Goal: Transaction & Acquisition: Subscribe to service/newsletter

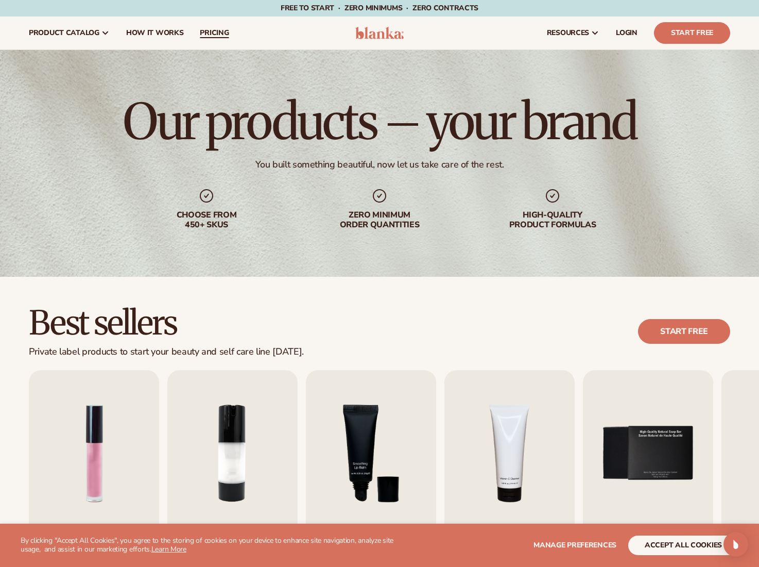
click at [229, 29] on link "pricing" at bounding box center [214, 32] width 45 height 33
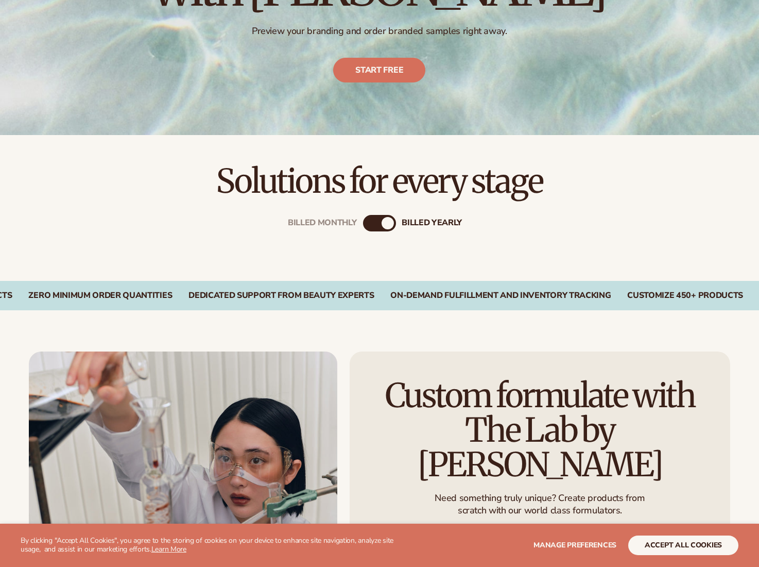
scroll to position [308, 0]
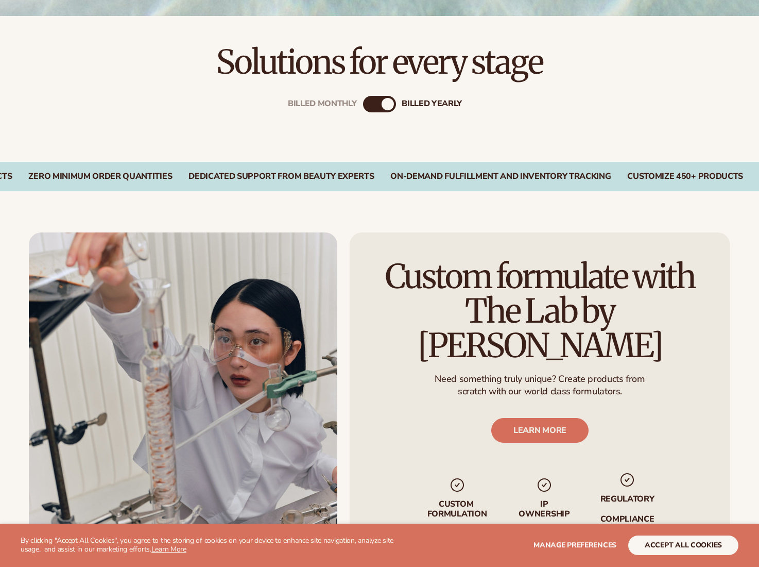
click at [388, 94] on div "Billed Monthly billed Yearly" at bounding box center [380, 120] width 664 height 82
click at [385, 104] on div "billed Yearly" at bounding box center [388, 104] width 12 height 12
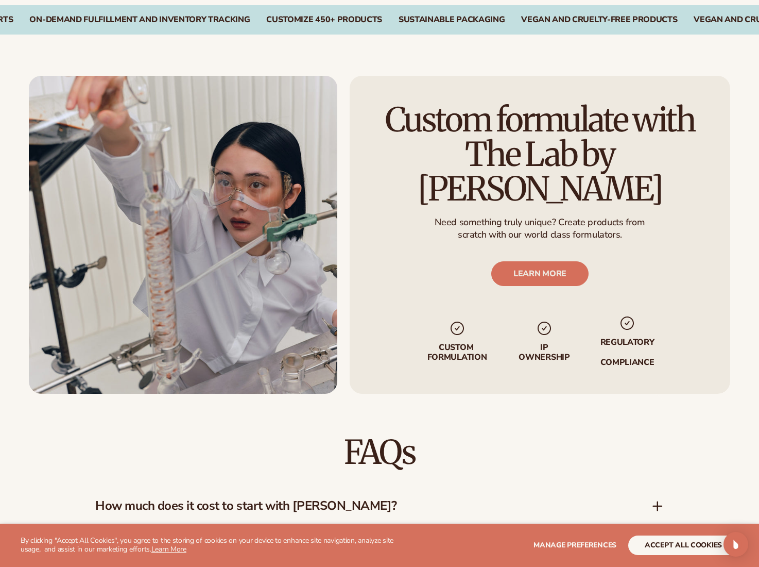
scroll to position [1686, 0]
